Goal: Use online tool/utility

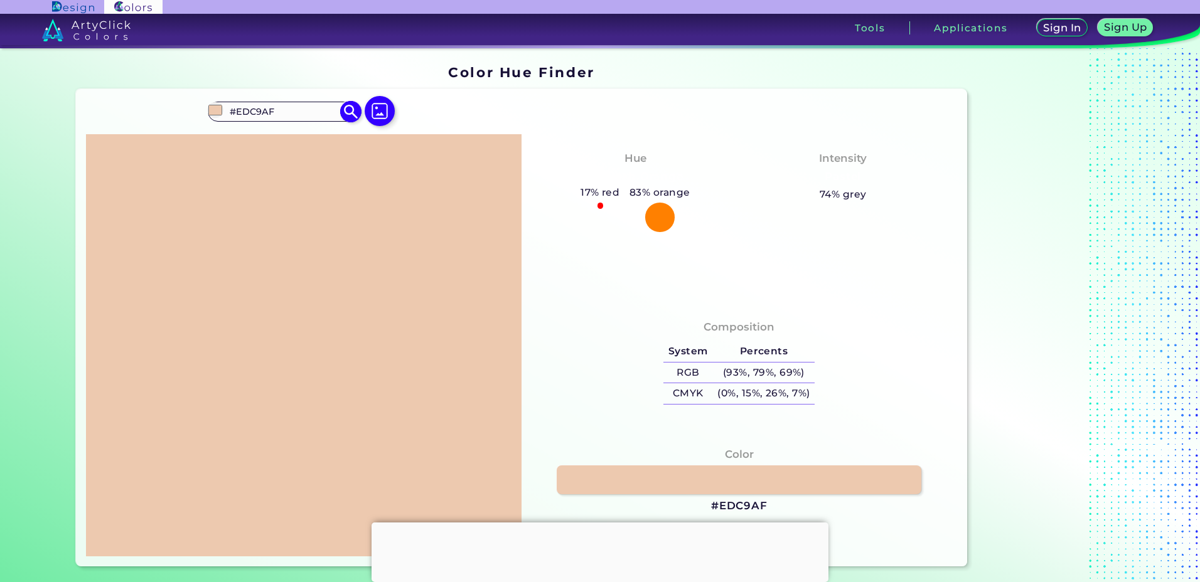
click at [281, 114] on input "#EDC9AF" at bounding box center [283, 111] width 117 height 17
drag, startPoint x: 284, startPoint y: 111, endPoint x: 207, endPoint y: 112, distance: 76.6
click at [208, 112] on div "#edc9af #EDC9AF Burning Sand ◉ Dark Sand ◉ Desert Sand ◉ Golden Sand ◉ Quicksan…" at bounding box center [284, 112] width 152 height 20
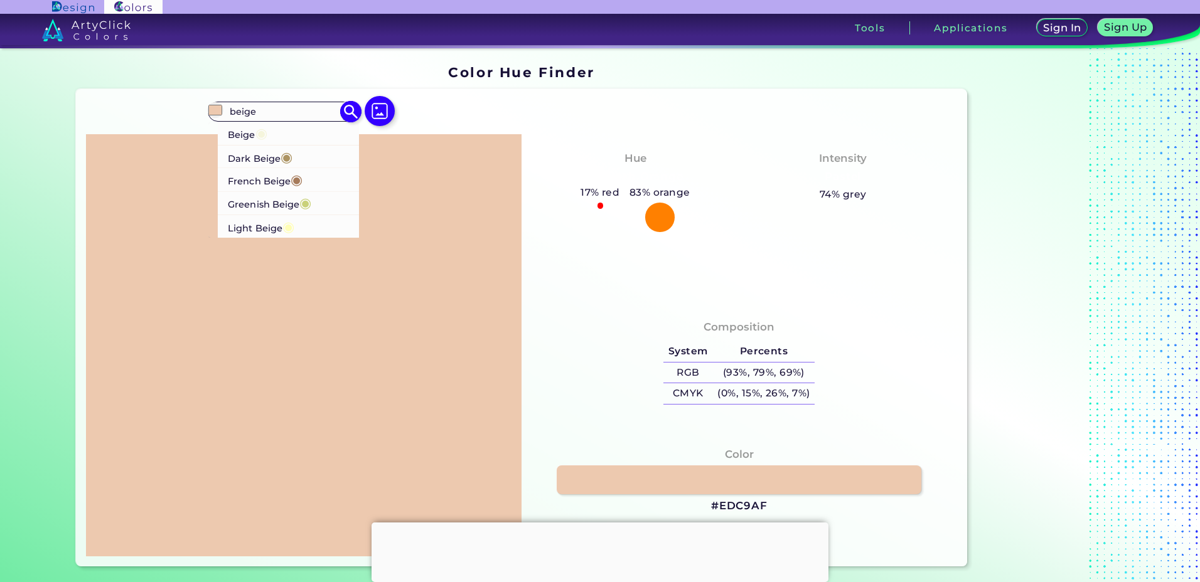
type input "beige"
click at [249, 137] on p "Beige ◉" at bounding box center [248, 133] width 40 height 23
type input "#f5f5dc"
type input "#F5F5DC"
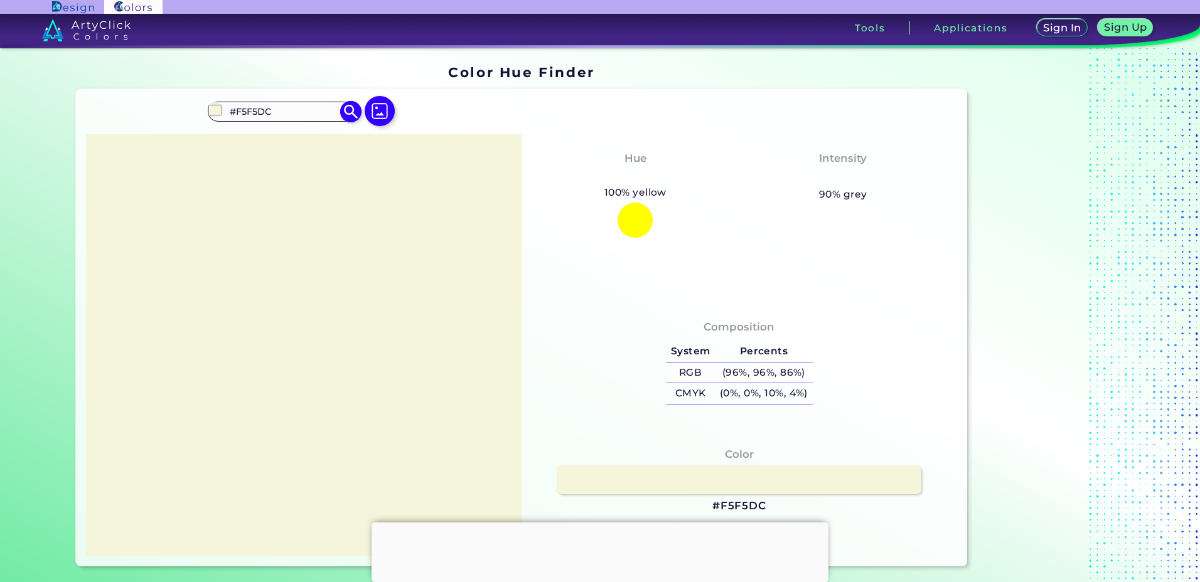
click at [269, 110] on input "#F5F5DC" at bounding box center [283, 111] width 117 height 17
drag, startPoint x: 272, startPoint y: 110, endPoint x: 222, endPoint y: 111, distance: 50.2
click at [222, 111] on div "#f5f5dc #F5F5DC Beige ◉ Dark Beige ◉ French Beige ◉ Greenish Beige ◉ Light Beig…" at bounding box center [284, 112] width 152 height 20
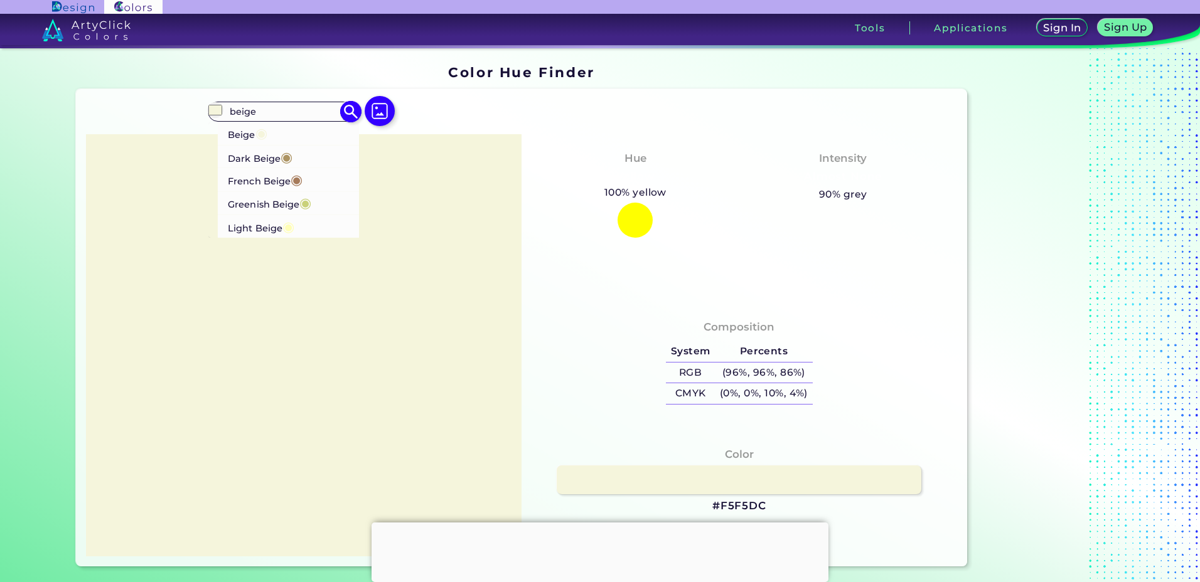
type input "beige"
click at [254, 158] on p "Dark Beige ◉" at bounding box center [260, 157] width 65 height 23
type input "#ac9362"
type input "#AC9362"
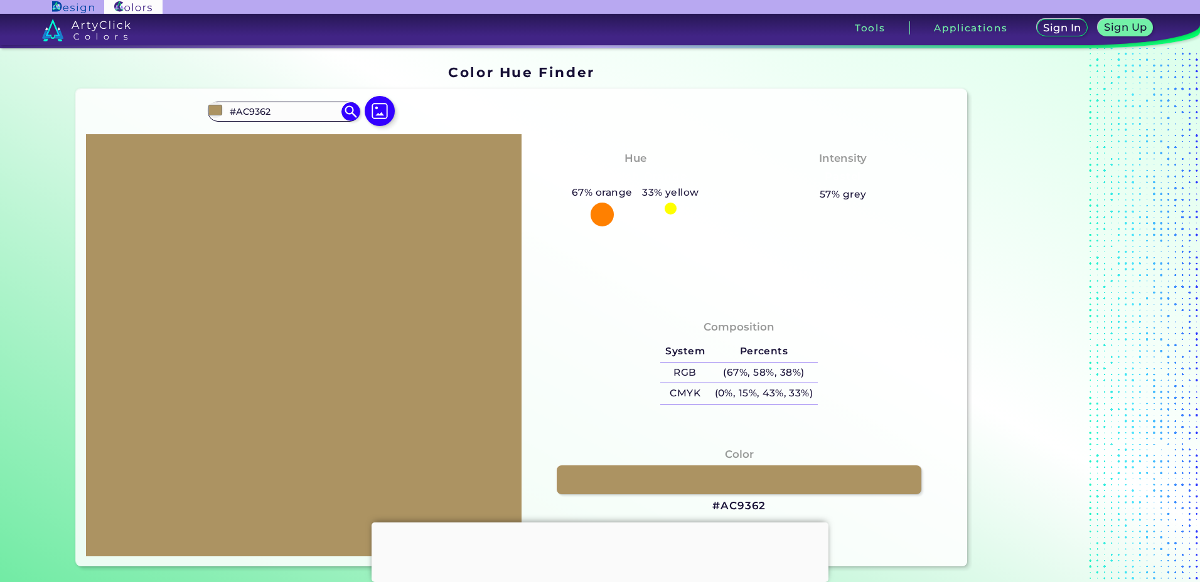
drag, startPoint x: 275, startPoint y: 107, endPoint x: 188, endPoint y: 105, distance: 87.3
click at [189, 105] on div "#ac9362 #AC9362 Beige ◉ Dark Beige ◉ French Beige ◉ Greenish Beige ◉ Light Beig…" at bounding box center [521, 328] width 890 height 478
